Goal: Information Seeking & Learning: Learn about a topic

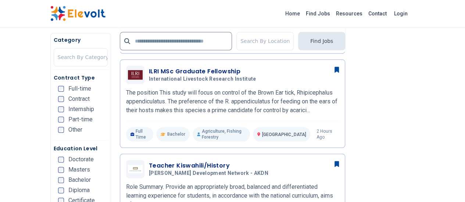
scroll to position [385, 0]
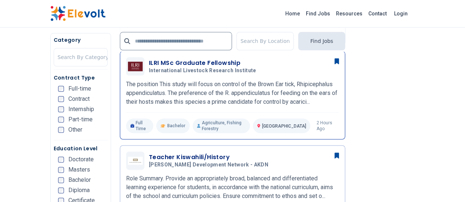
click at [295, 89] on p "The position This study will focus on control of the Brown Ear tick, Rhipicepha…" at bounding box center [232, 93] width 213 height 26
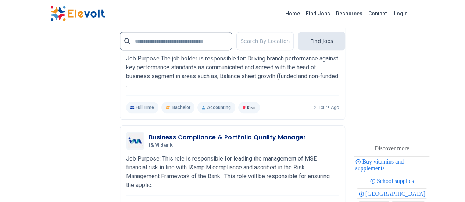
scroll to position [1744, 0]
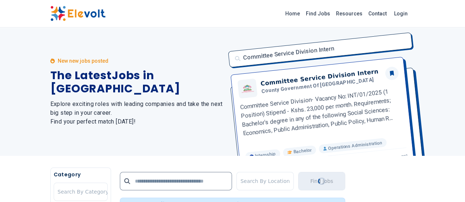
scroll to position [0, 0]
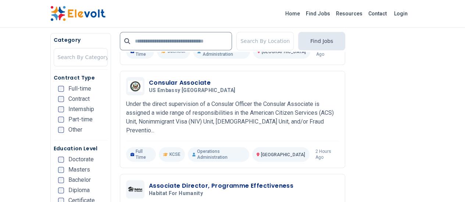
scroll to position [377, 0]
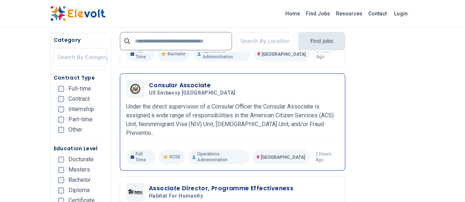
click at [159, 81] on h3 "Consular Associate" at bounding box center [194, 85] width 90 height 9
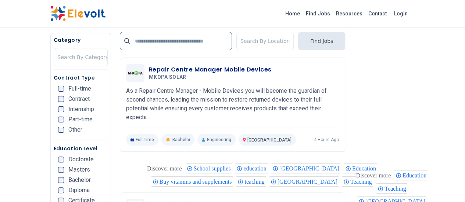
scroll to position [1556, 0]
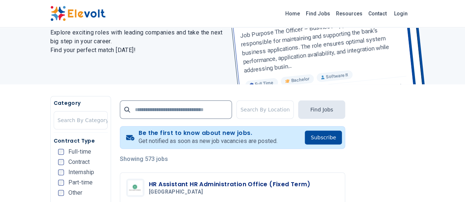
scroll to position [95, 0]
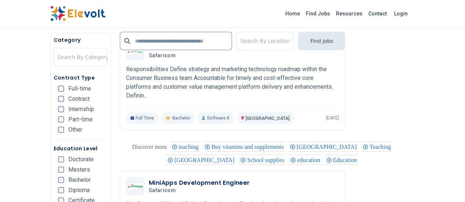
scroll to position [1029, 0]
